Goal: Task Accomplishment & Management: Complete application form

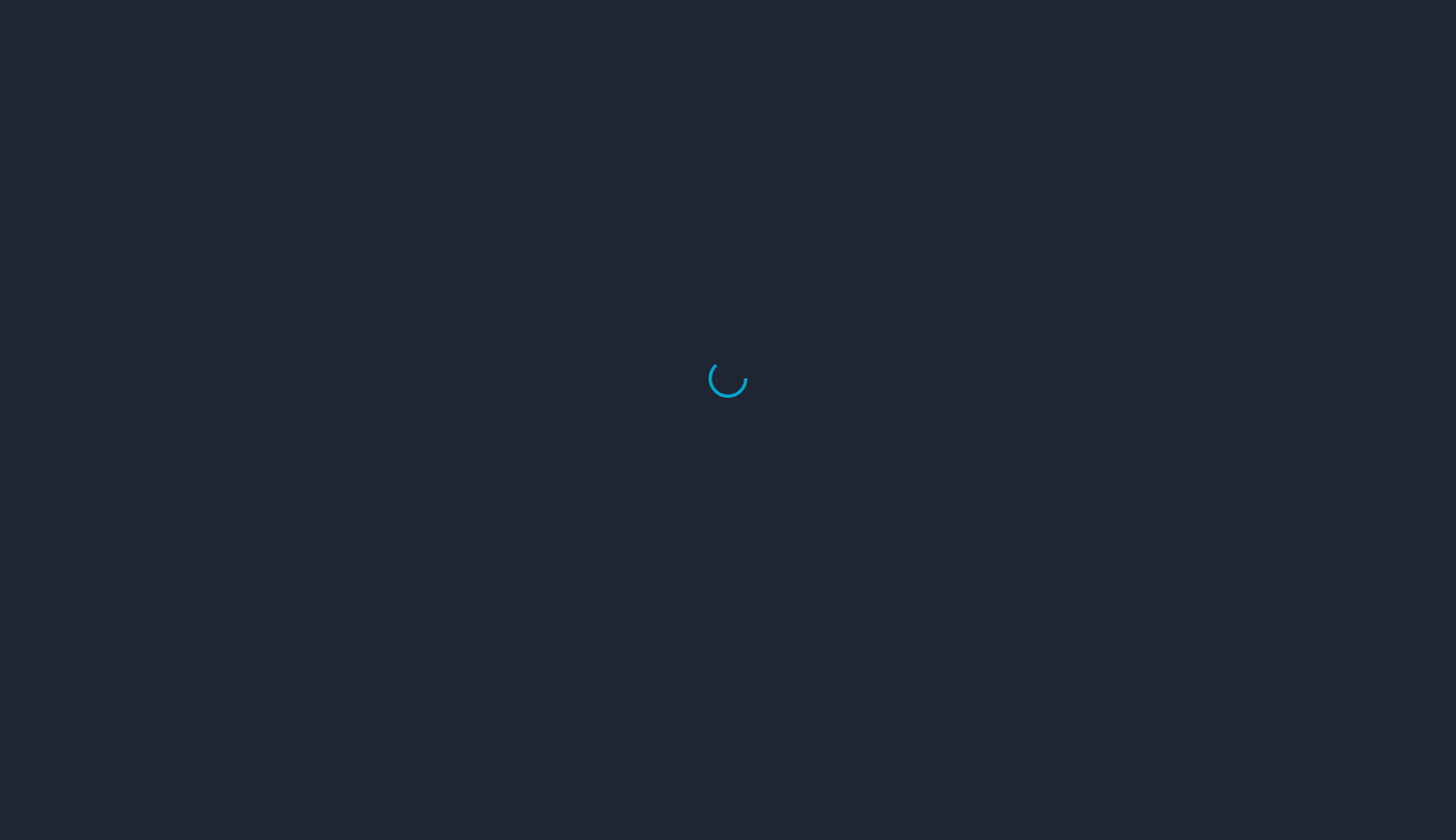
select select "US"
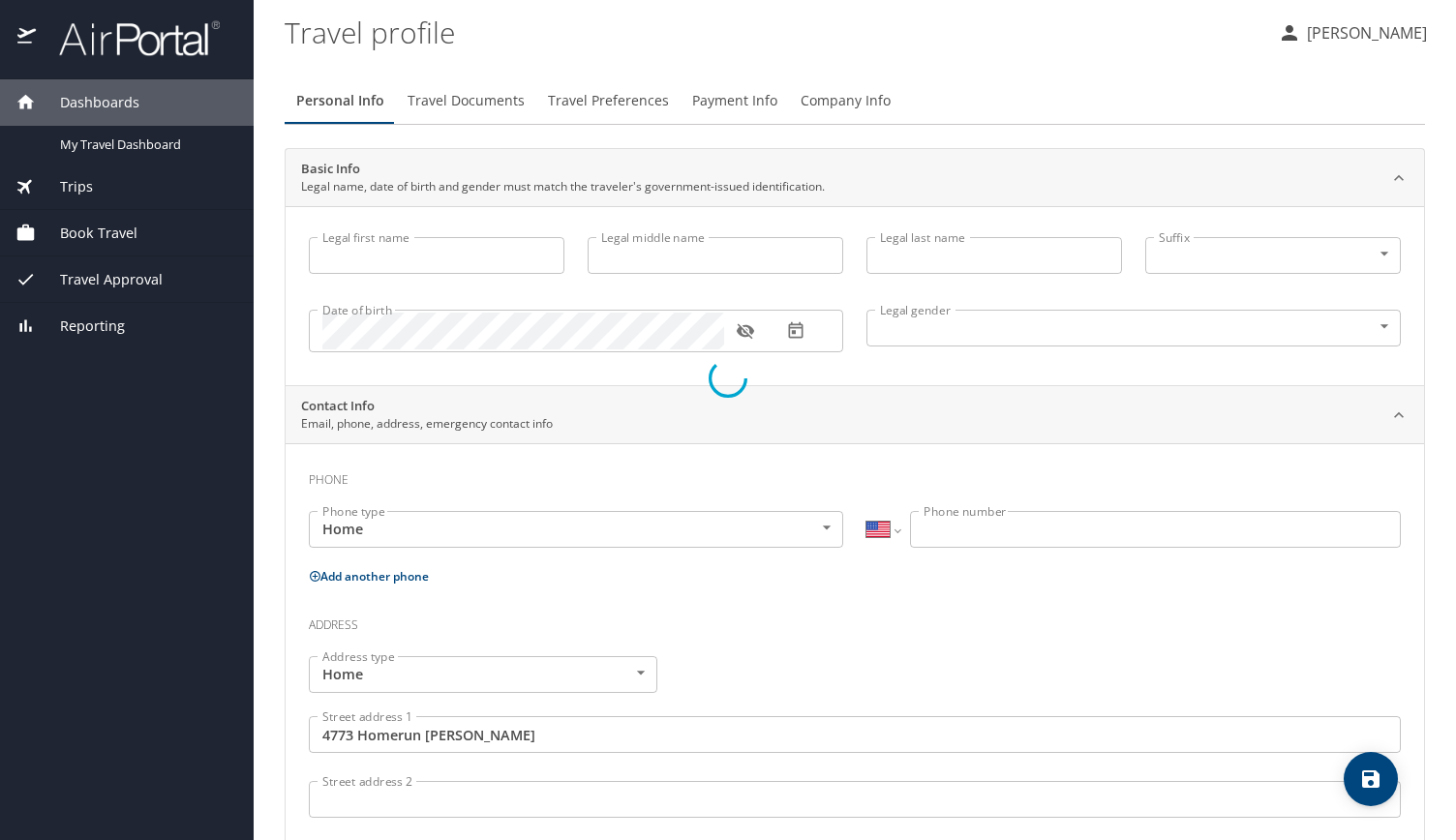
type input "Chase"
type input "Louis"
type input "Bawden"
type input "Male"
type input "Jaimie"
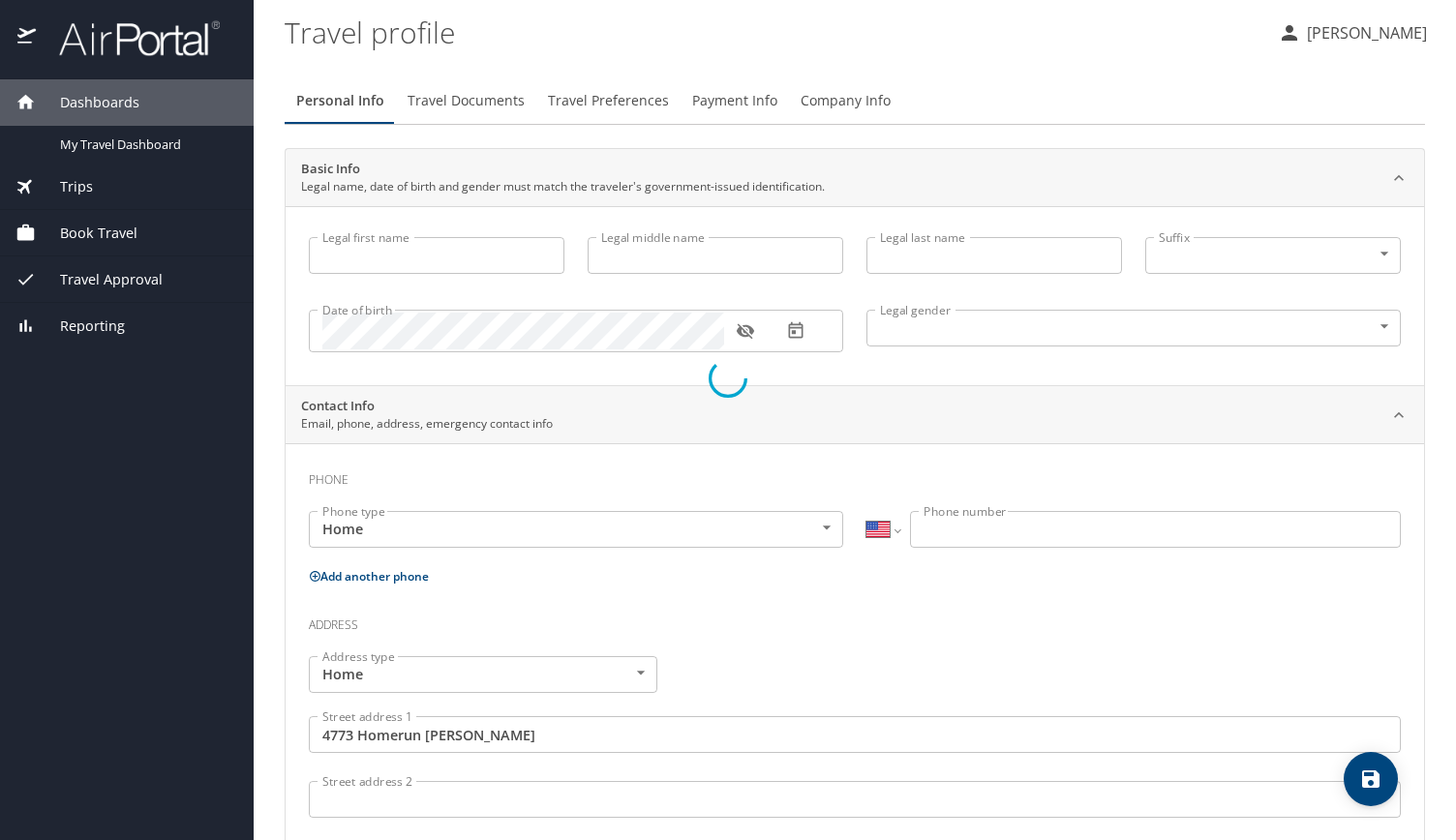
type input "Bawden"
type input "(801) 520-9832"
type input "jaimie.bawden@gmail.com"
type input "United States of America"
type input "Utah"
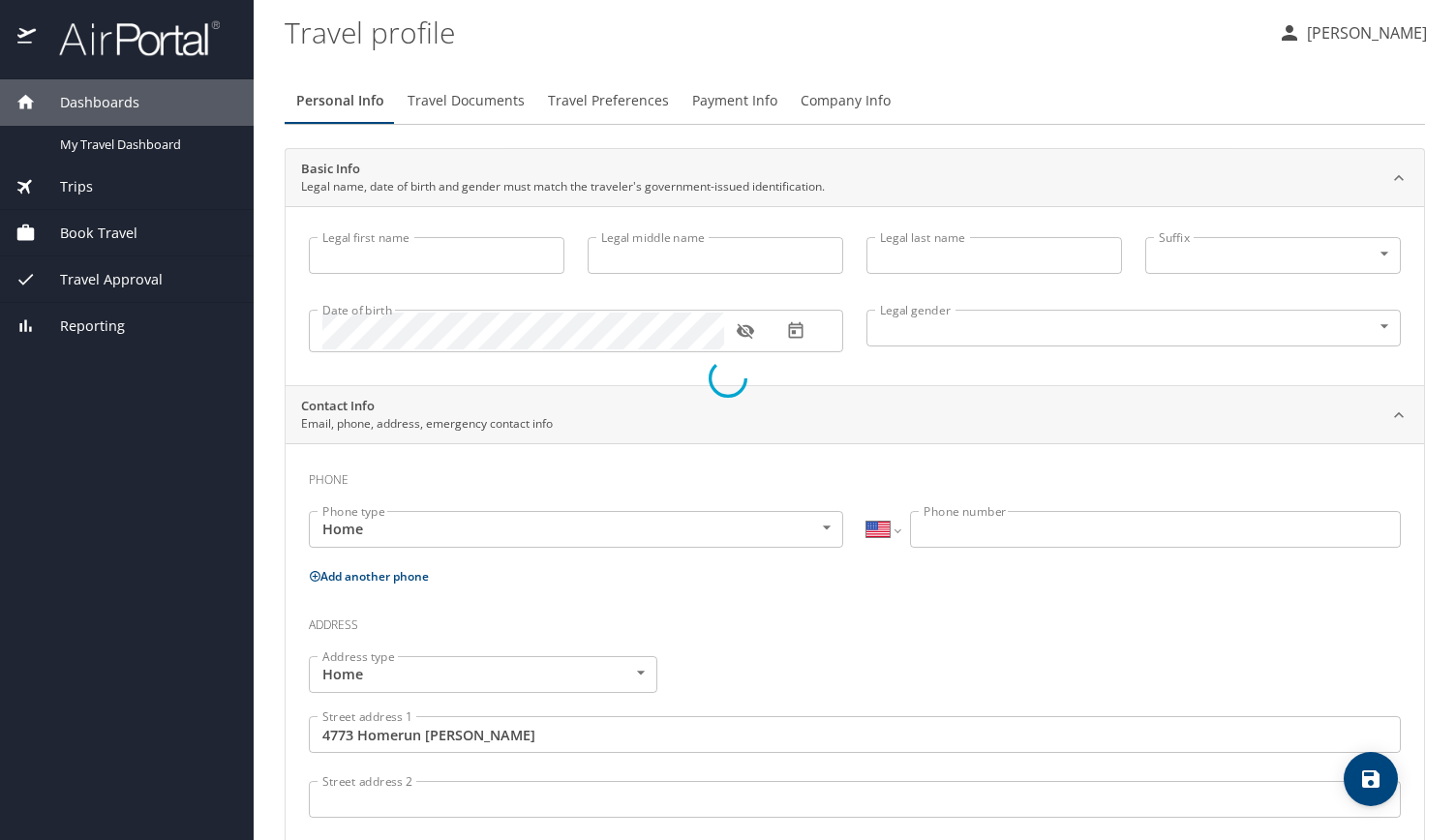
type input "United States of America"
type input "Utah"
type input "United States of America"
type input "Utah"
select select "US"
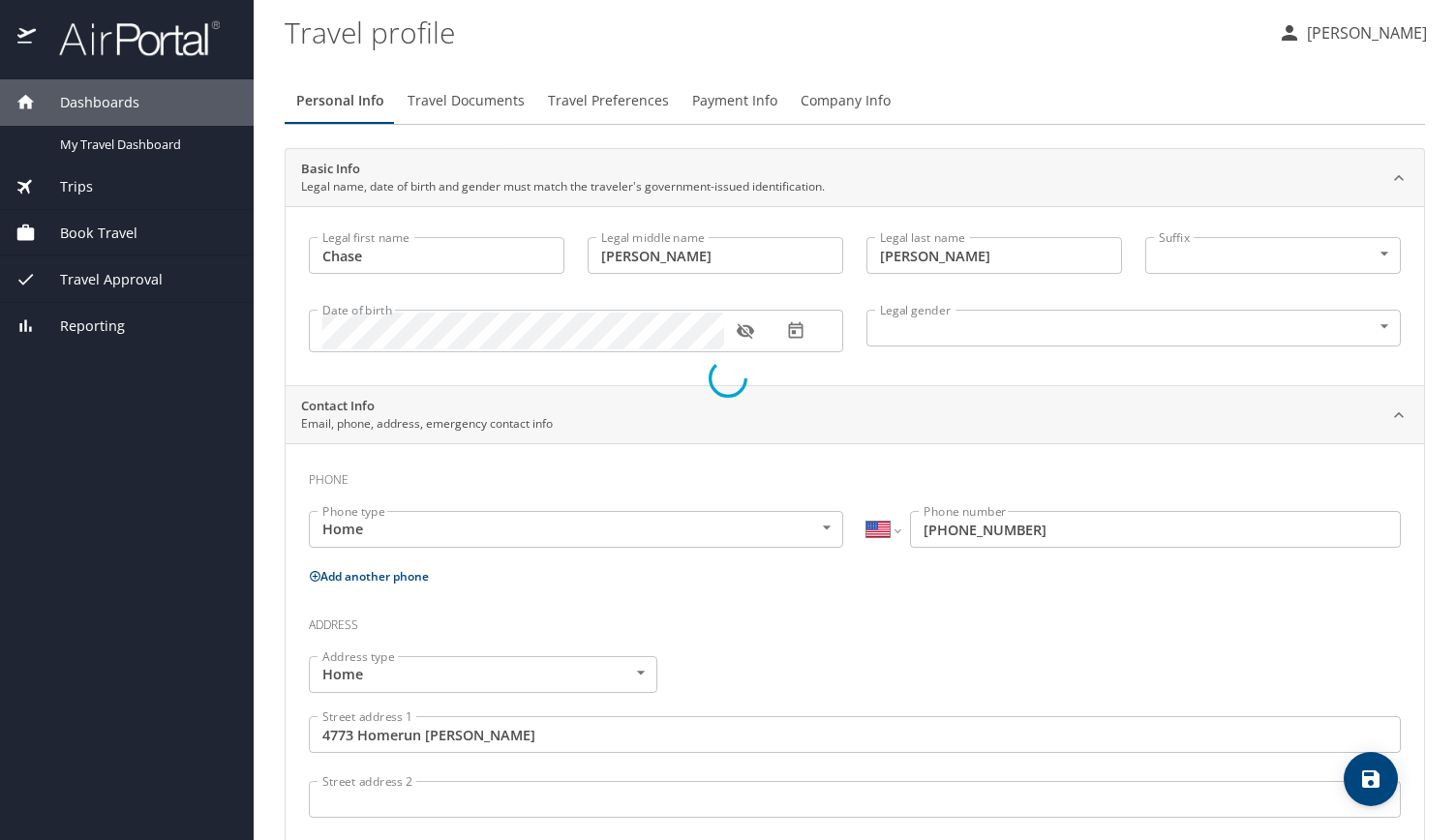
select select "US"
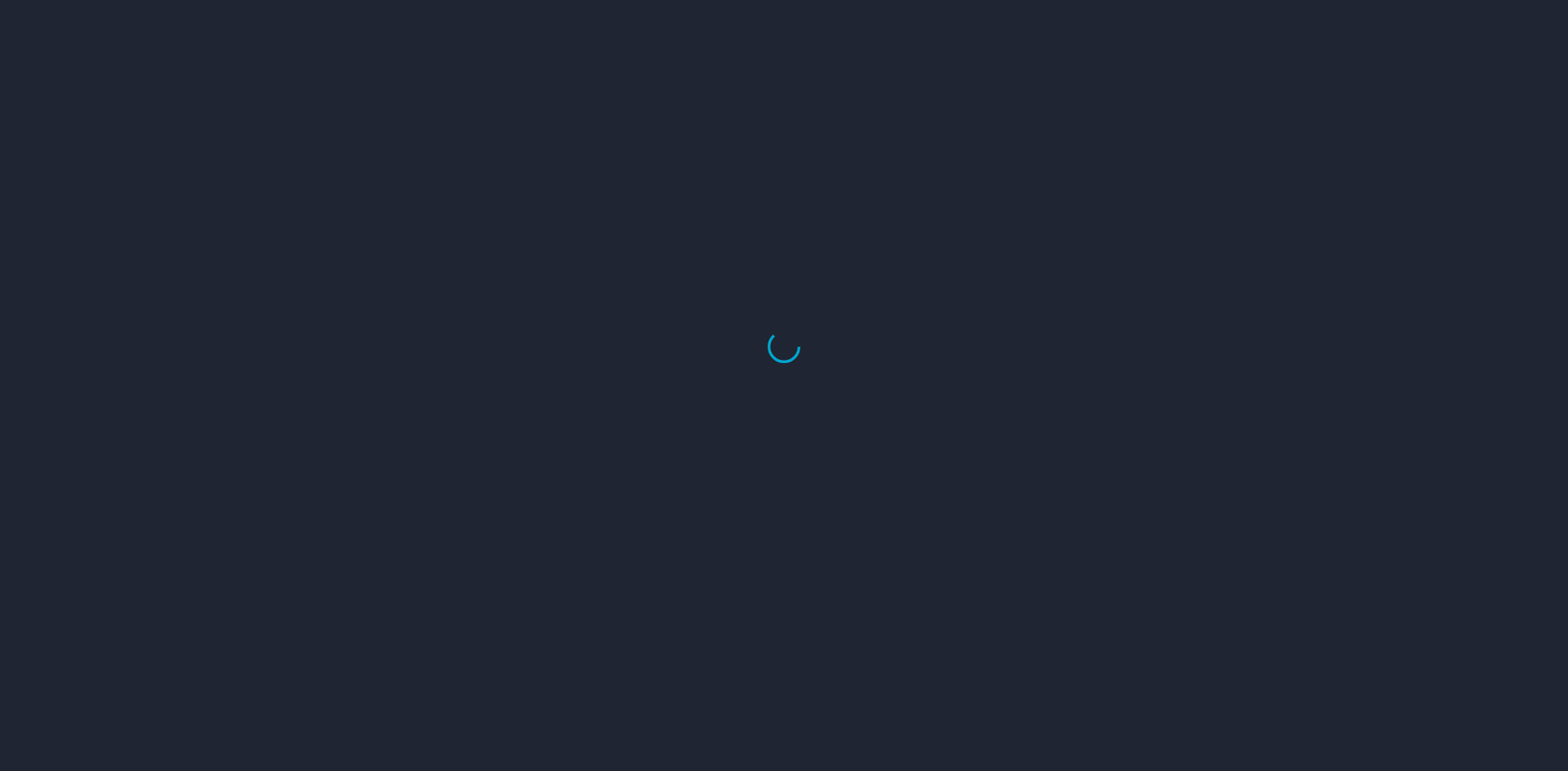
select select "US"
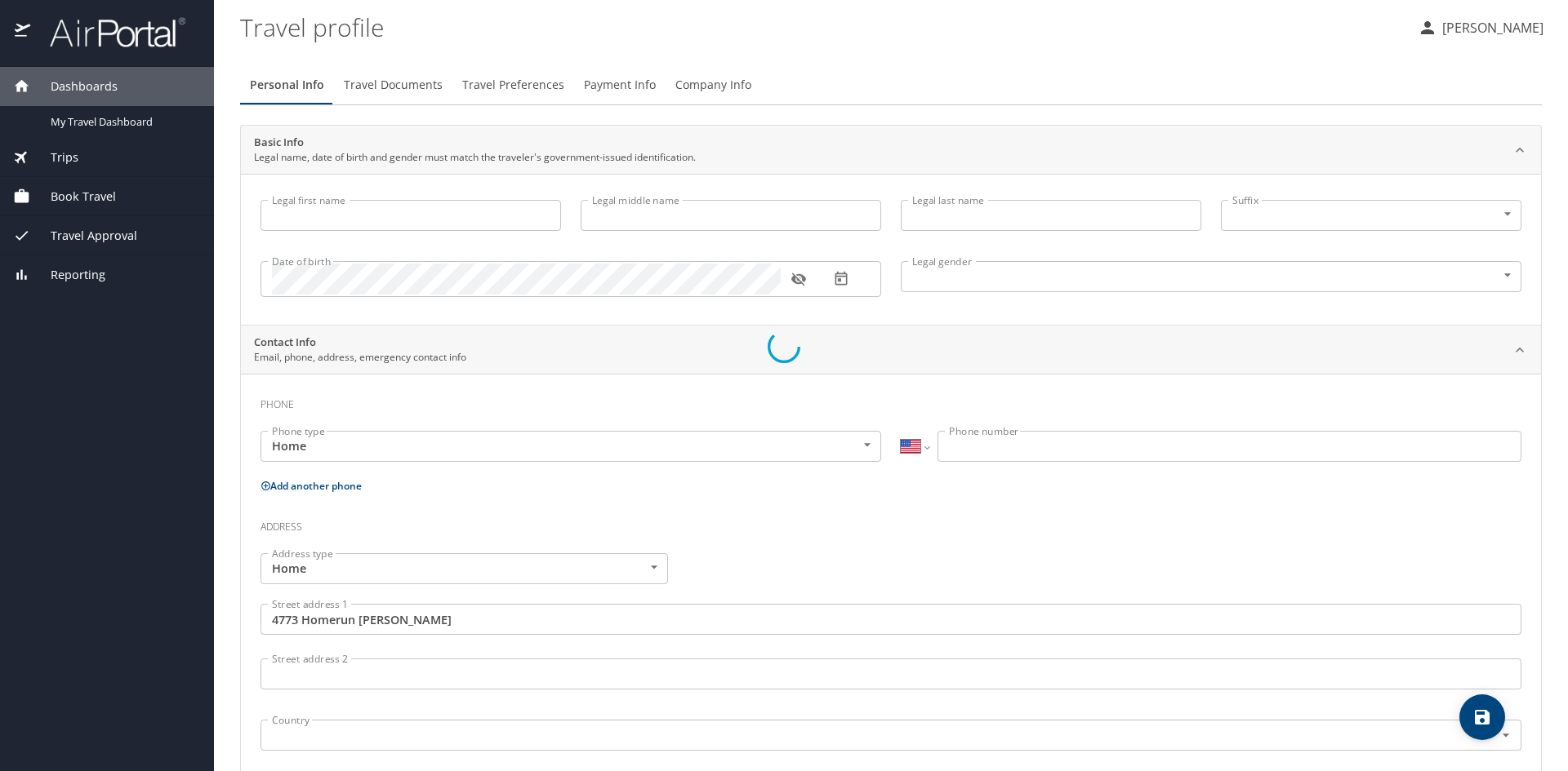
type input "Chase"
type input "[PERSON_NAME]"
type input "[DEMOGRAPHIC_DATA]"
type input "[PERSON_NAME]"
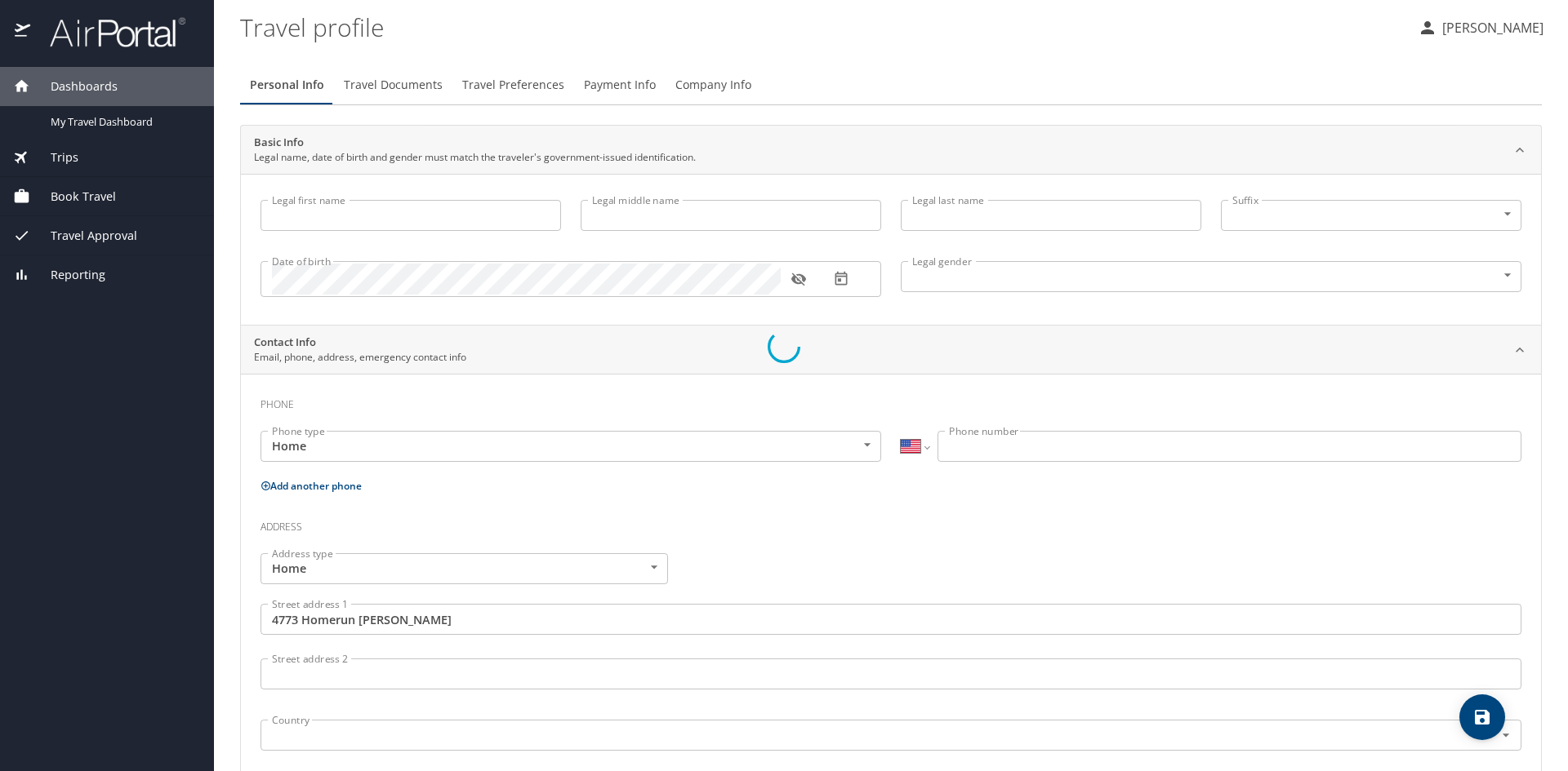
type input "Bawden"
type input "(801) 520-9832"
type input "jaimie.bawden@gmail.com"
type input "United States of America"
type input "Utah"
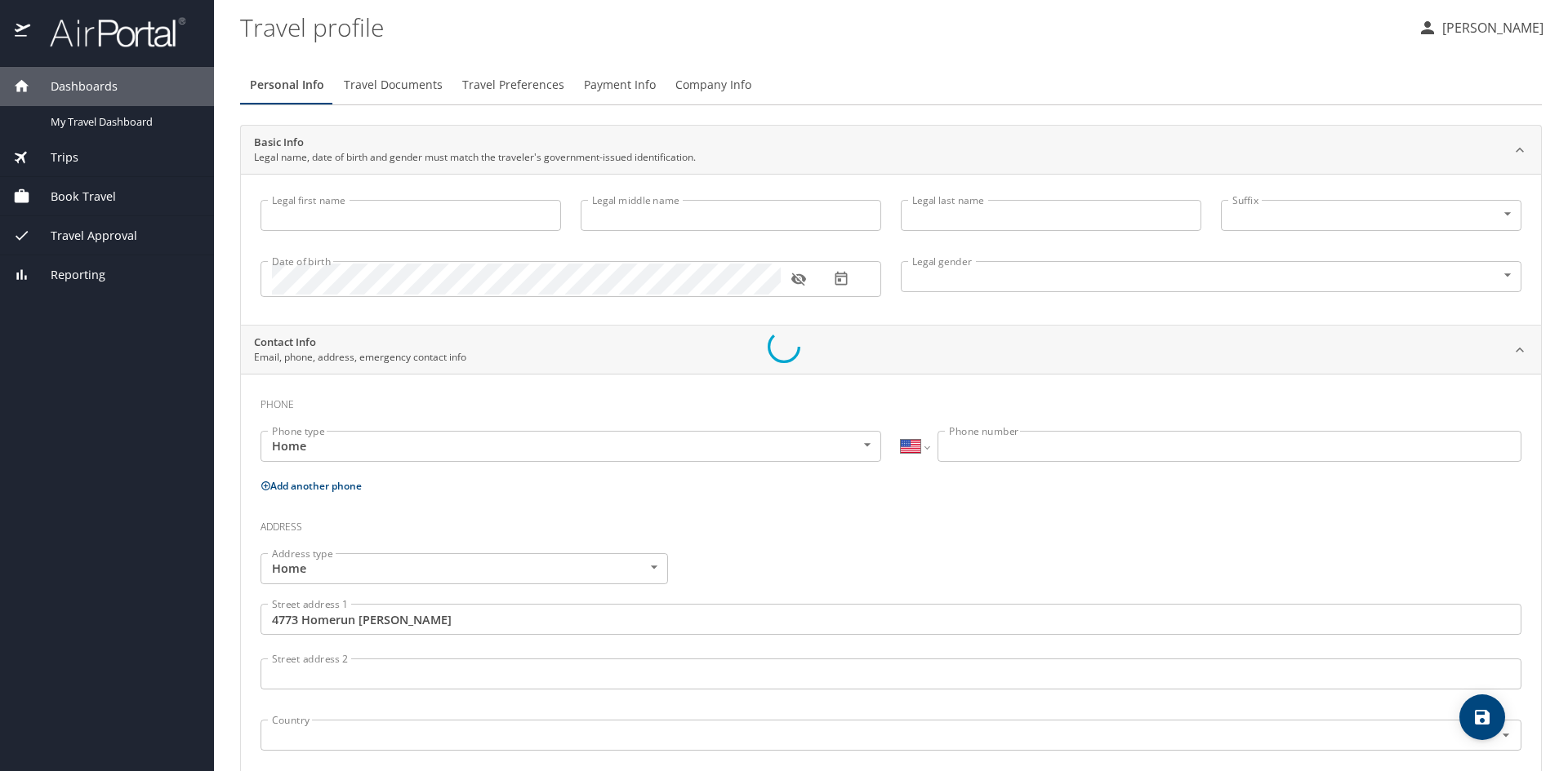
type input "United States of America"
type input "Utah"
type input "United States of America"
type input "Utah"
select select "US"
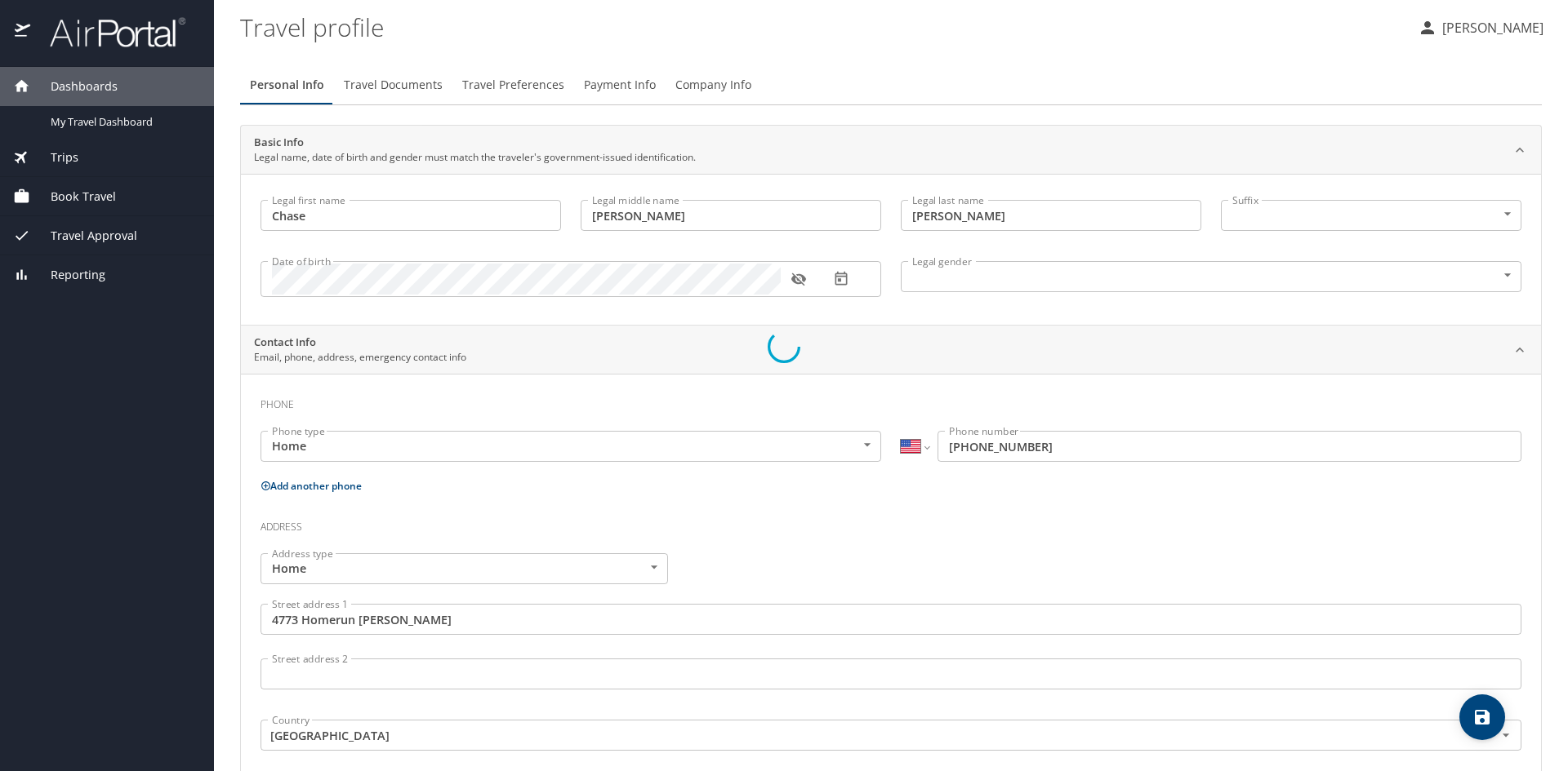
select select "US"
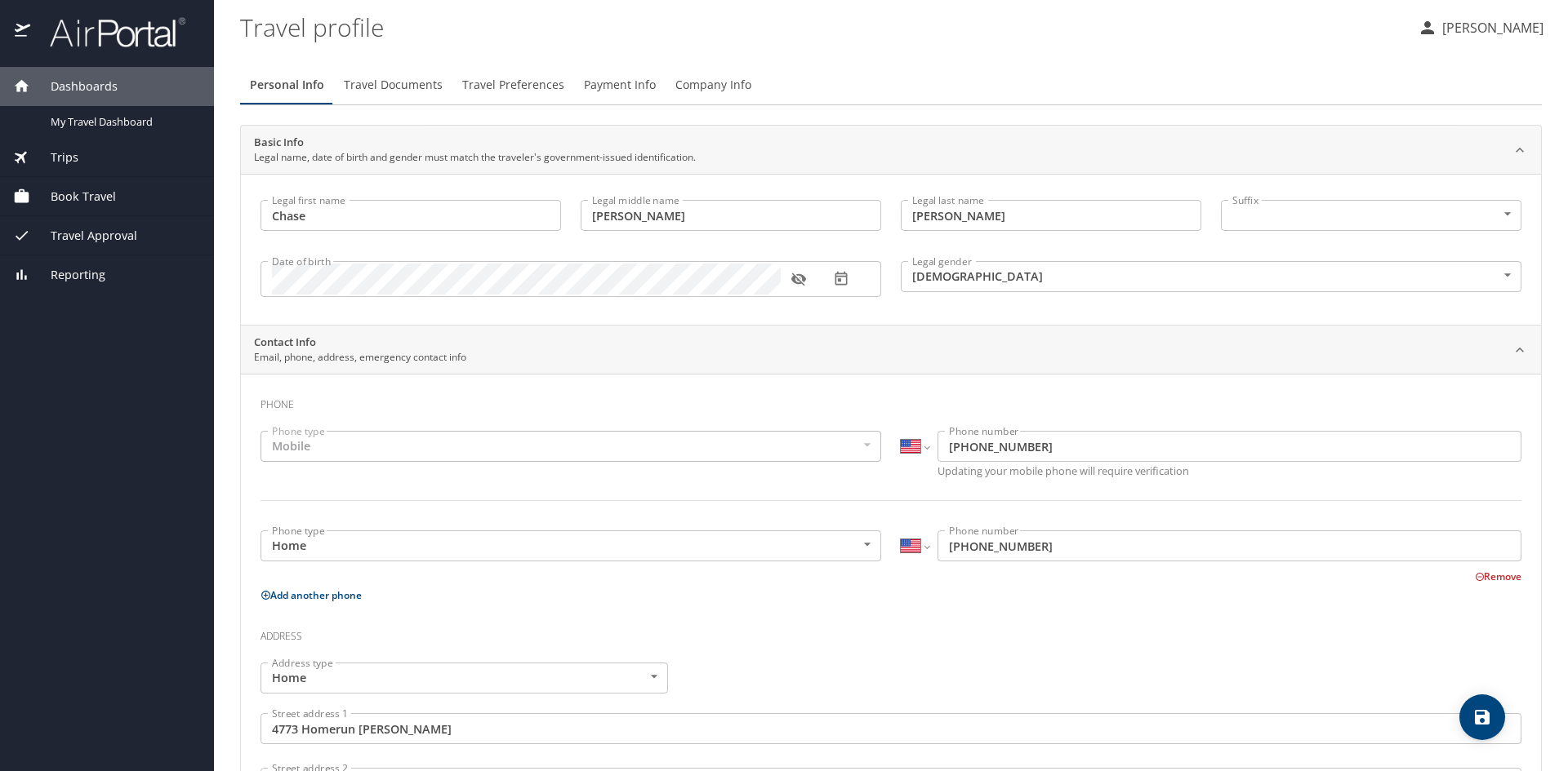
click at [67, 194] on span "Book Travel" at bounding box center [73, 197] width 85 height 18
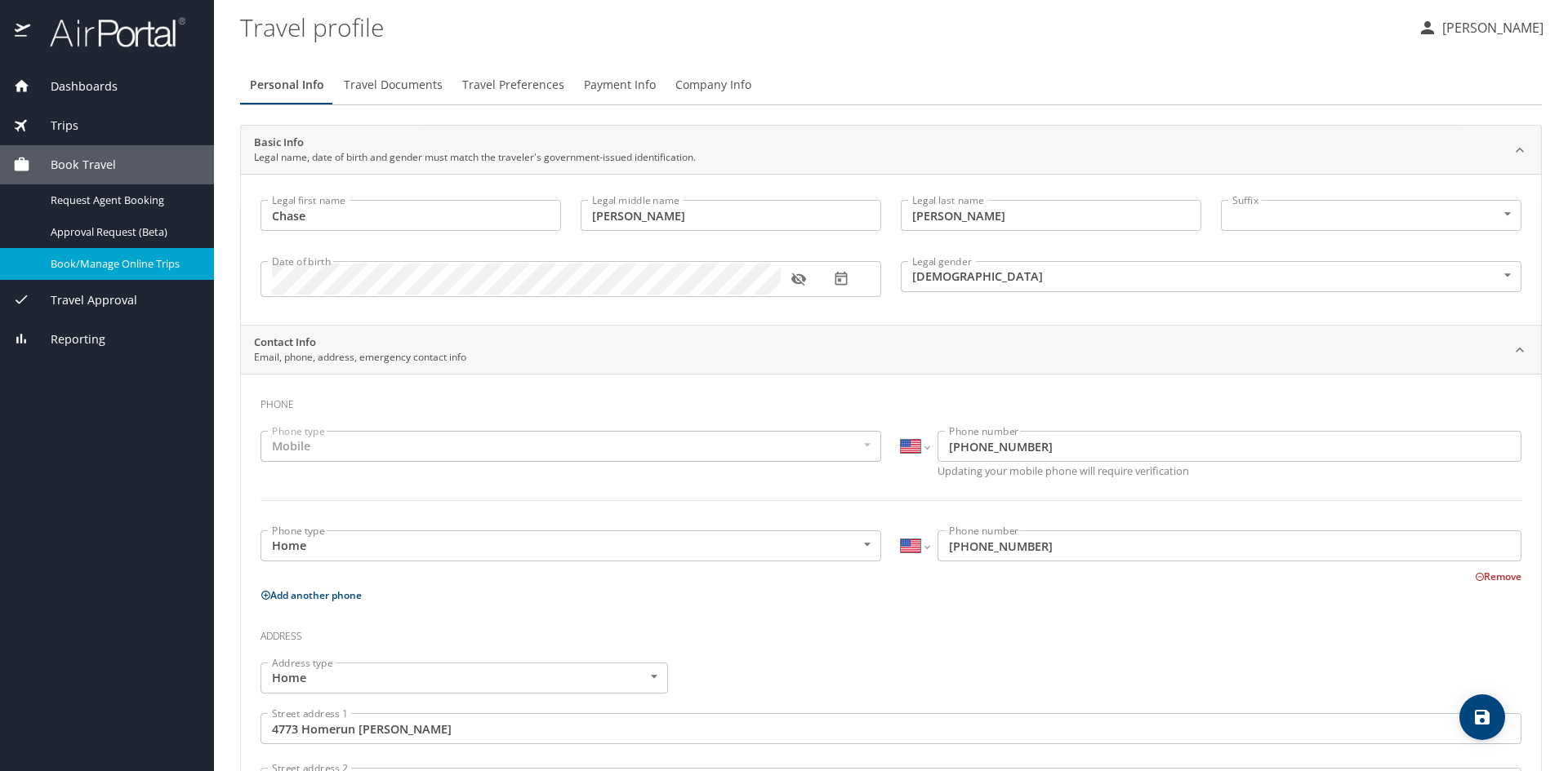
click at [89, 259] on span "Book/Manage Online Trips" at bounding box center [123, 263] width 144 height 16
